Goal: Find specific page/section: Find specific page/section

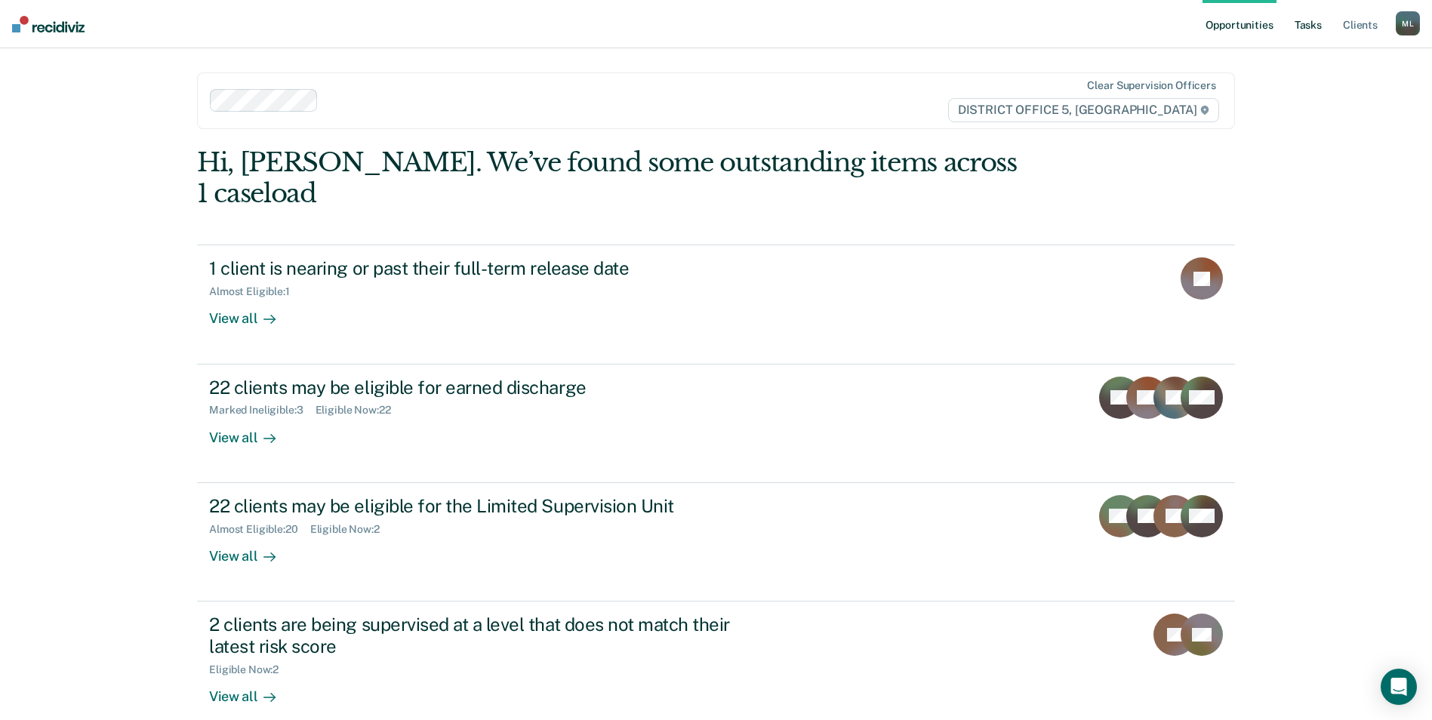
click at [1322, 32] on link "Tasks" at bounding box center [1307, 24] width 33 height 48
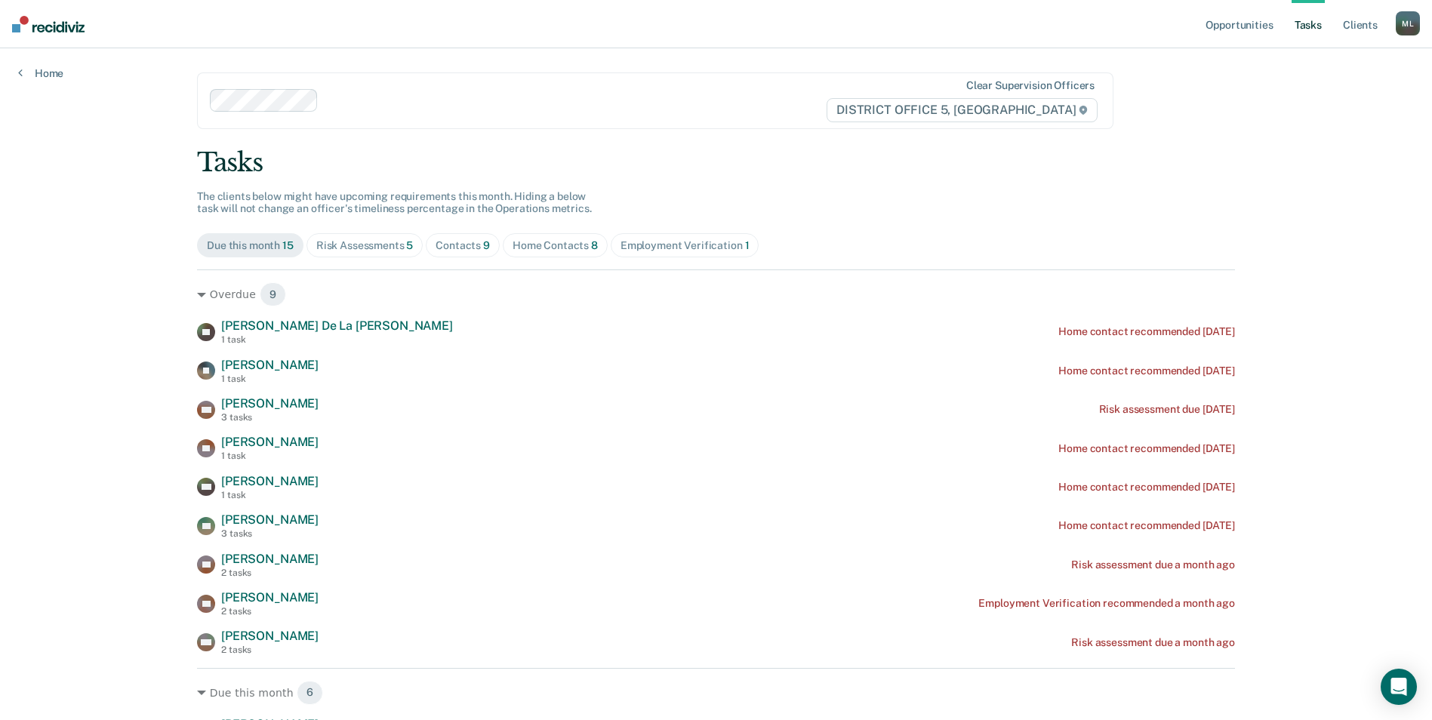
click at [373, 244] on div "Risk Assessments 5" at bounding box center [364, 245] width 97 height 13
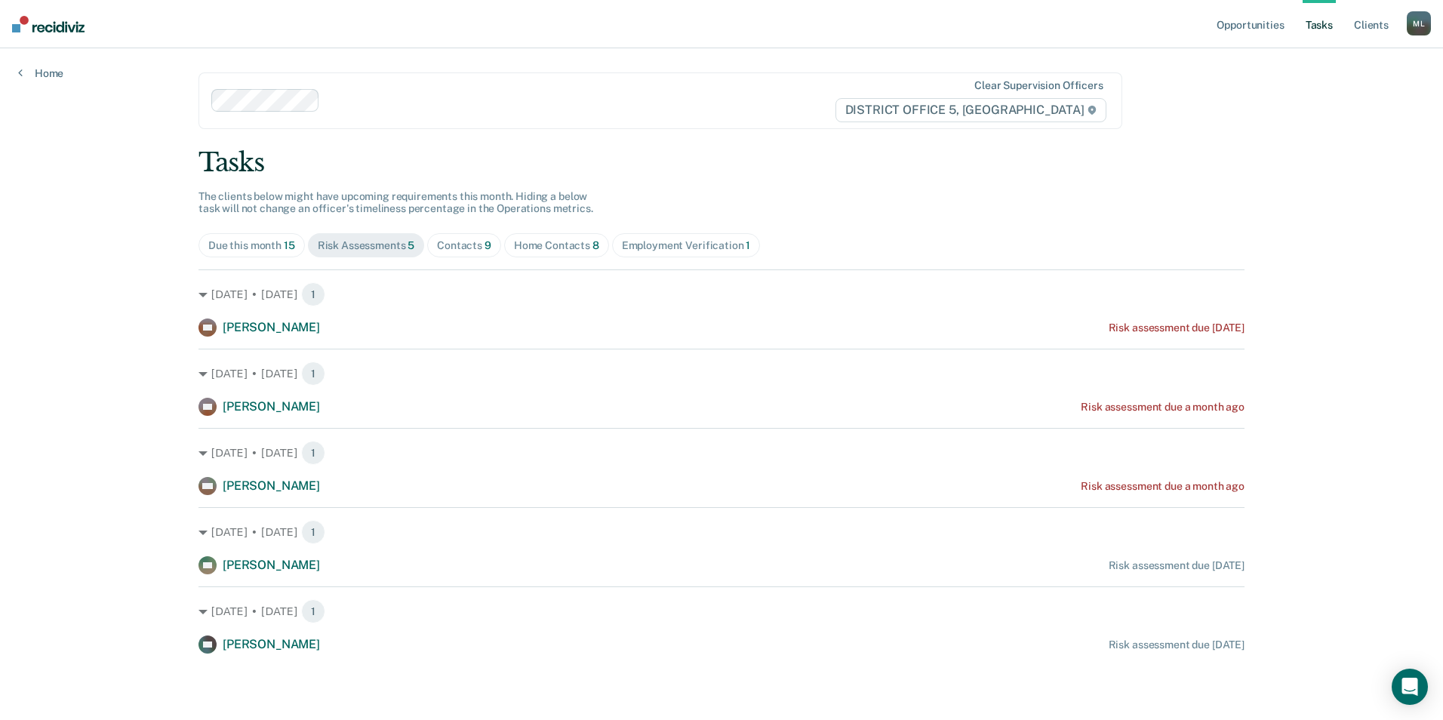
click at [469, 237] on span "Contacts 9" at bounding box center [464, 245] width 74 height 24
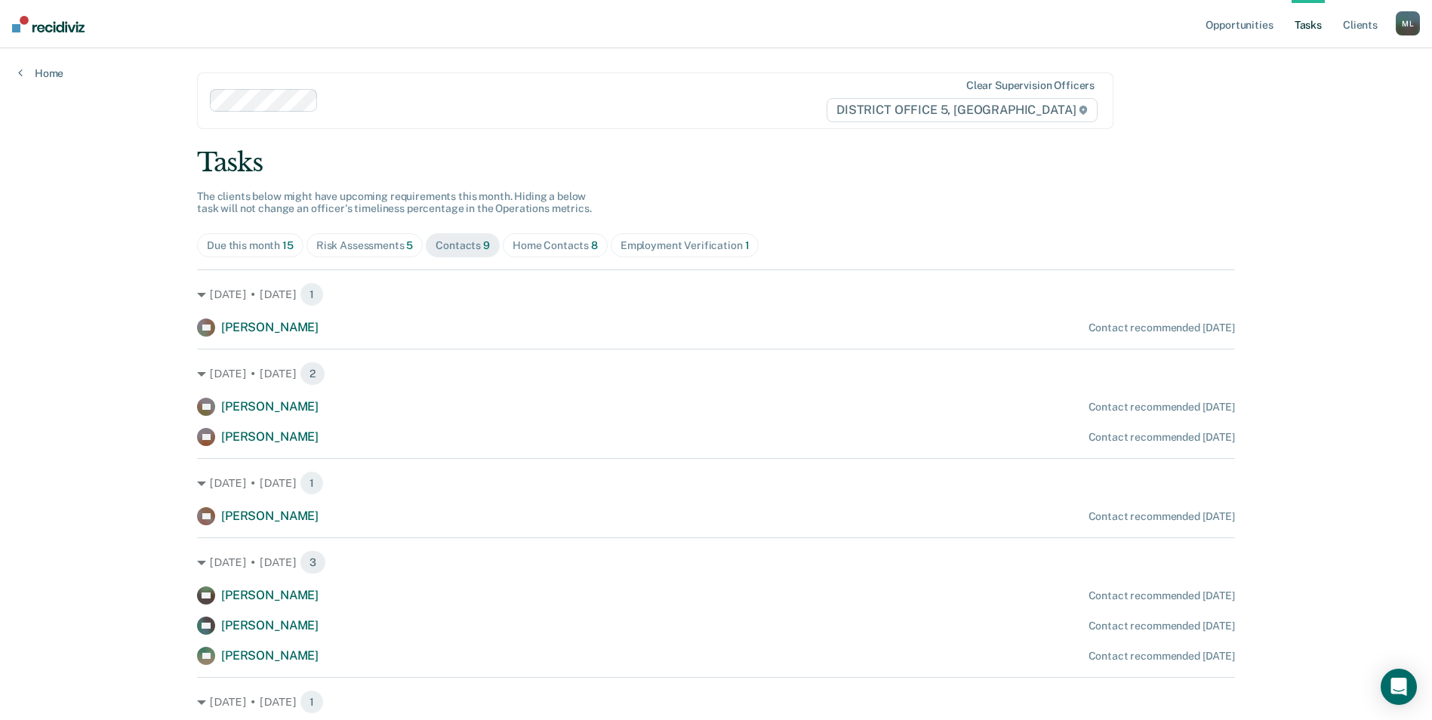
click at [543, 247] on div "Home Contacts 8" at bounding box center [554, 245] width 85 height 13
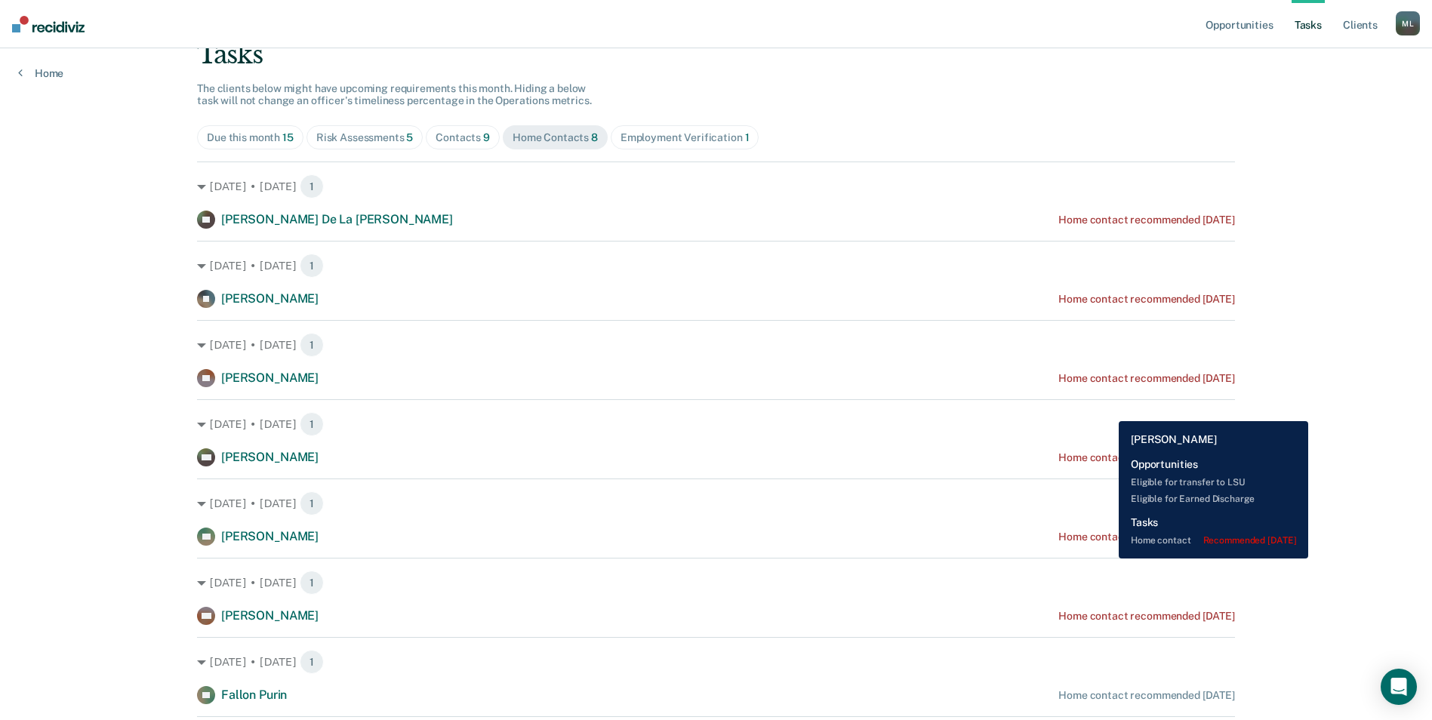
scroll to position [81, 0]
